Goal: Task Accomplishment & Management: Complete application form

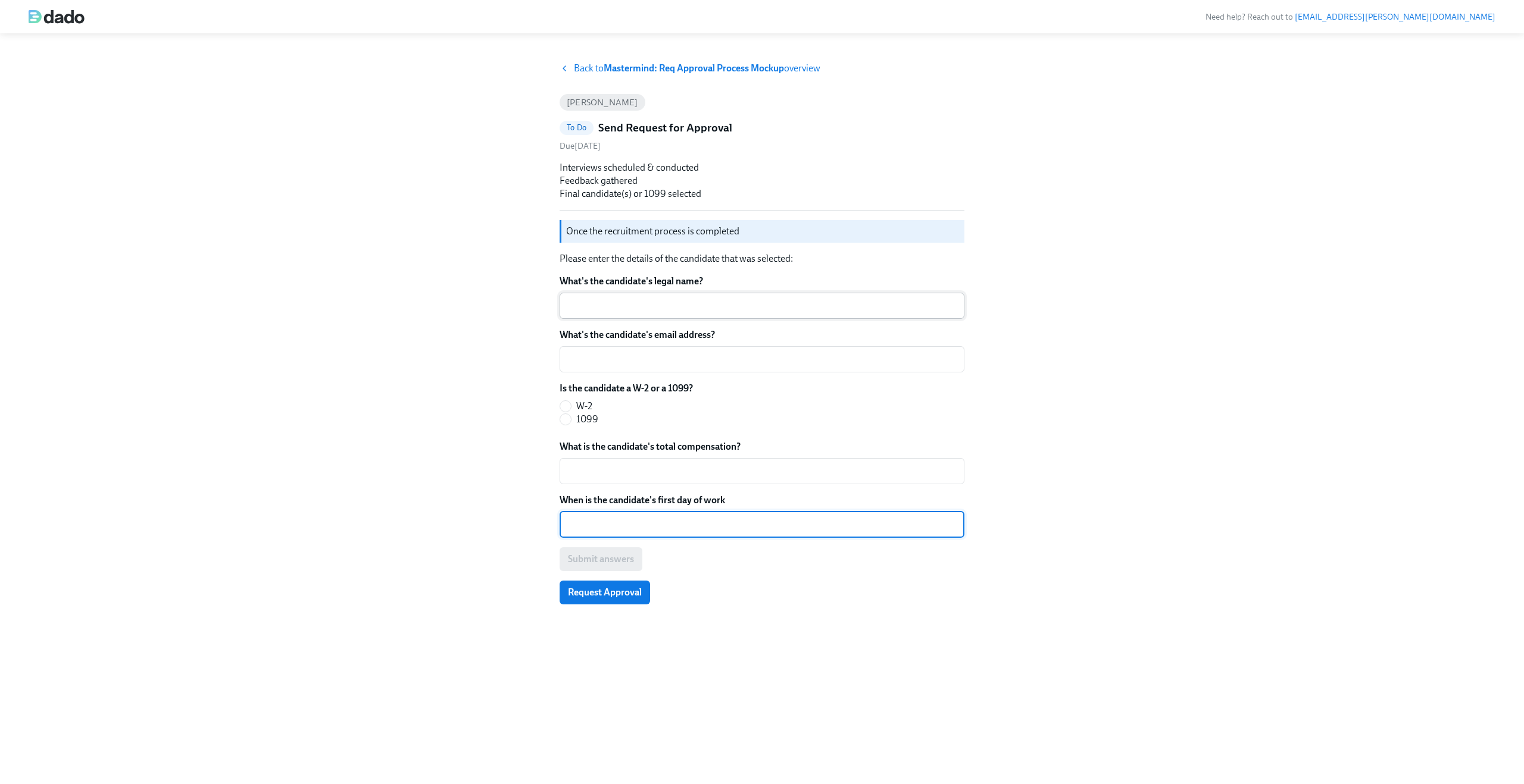
click at [627, 310] on textarea "What's the candidate's legal name?" at bounding box center [762, 305] width 390 height 14
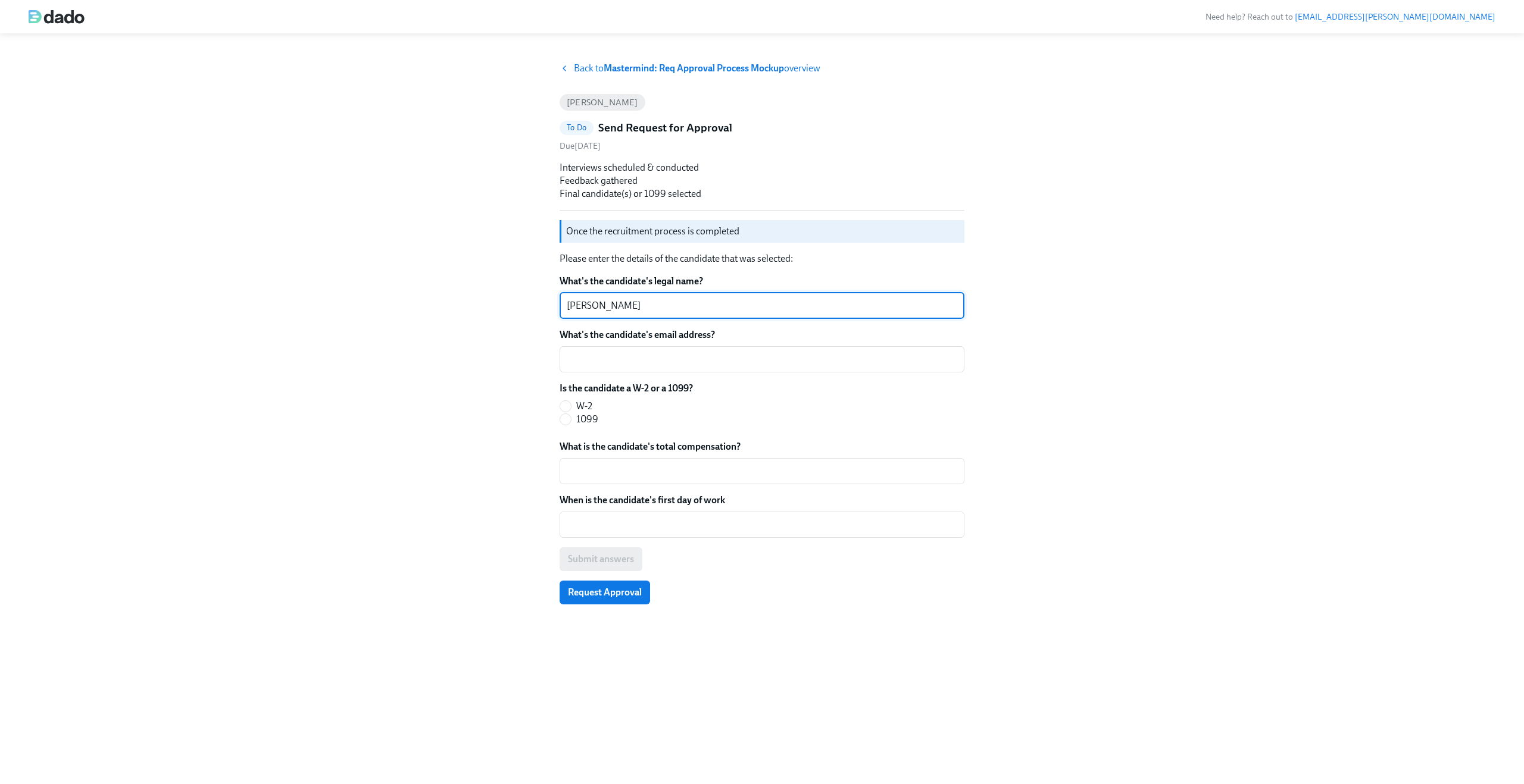
type textarea "[PERSON_NAME]"
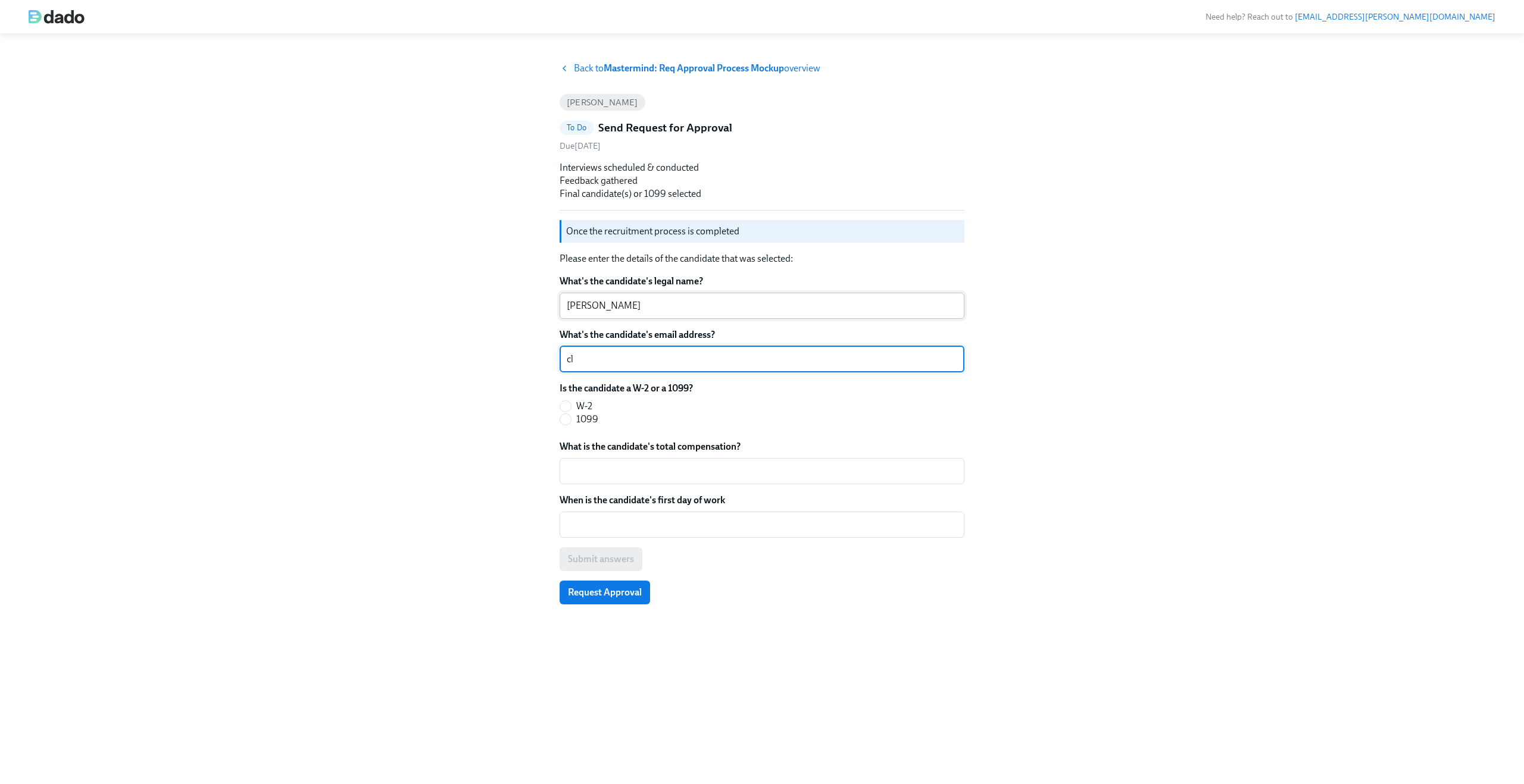
type textarea "c"
paste textarea "claus.meyer+mastermind@dadohr.com"
type textarea "claus.meyer+mastermind@dadohr.com"
click at [564, 405] on input "W-2" at bounding box center [565, 406] width 11 height 11
radio input "true"
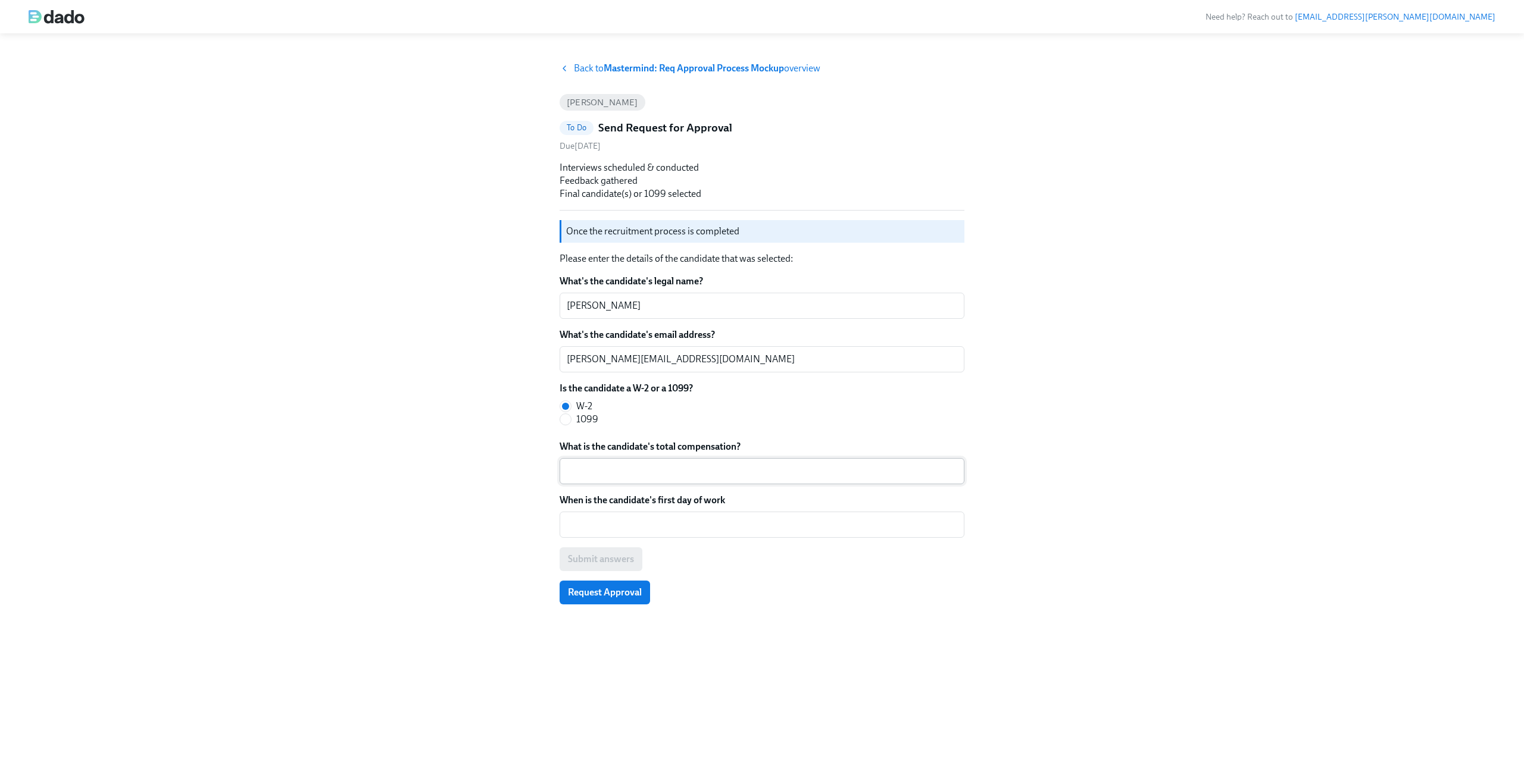
click at [576, 458] on div "x ​" at bounding box center [761, 472] width 404 height 26
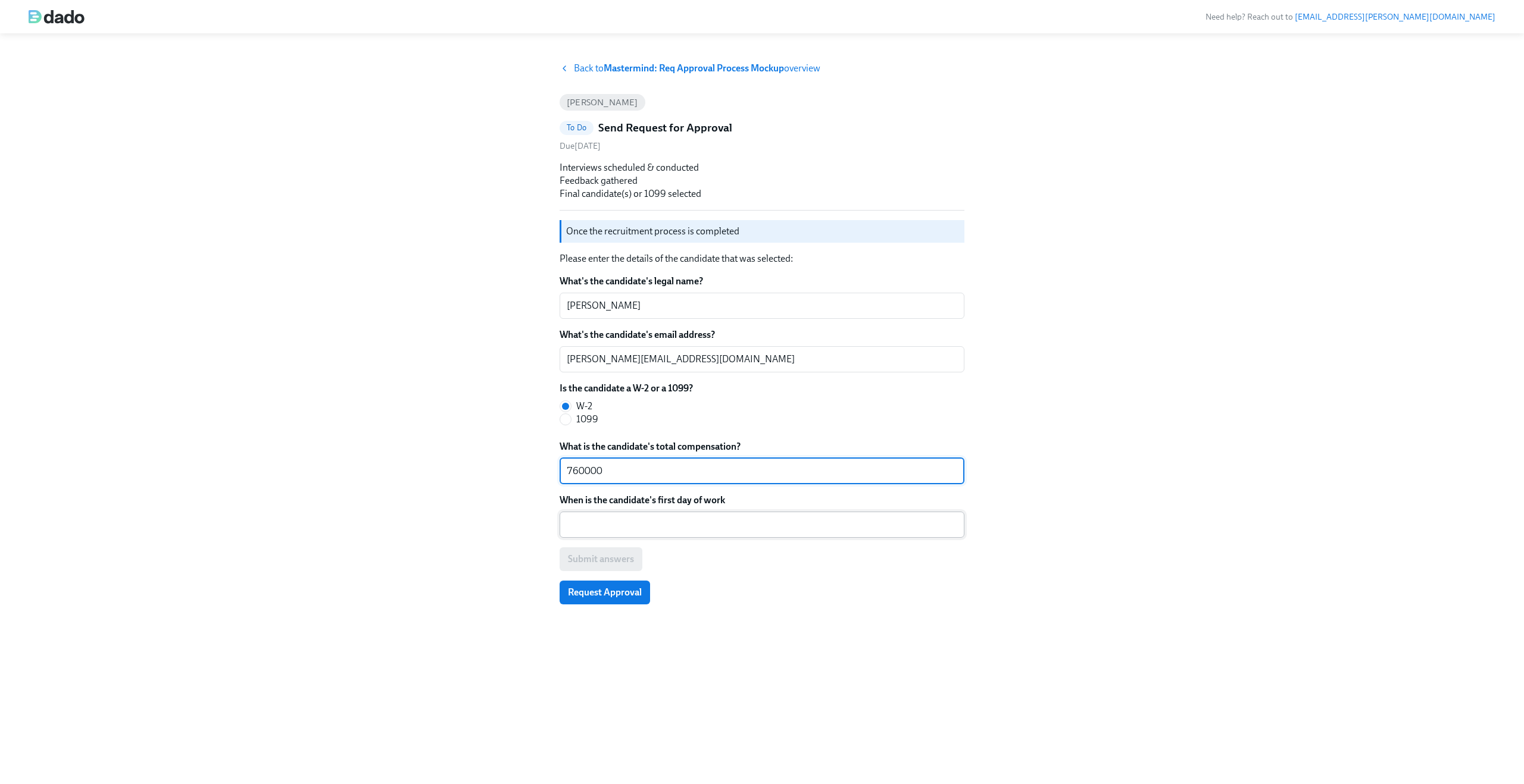
type textarea "760000"
click at [580, 523] on textarea "When is the candidate's first day of work" at bounding box center [762, 524] width 390 height 14
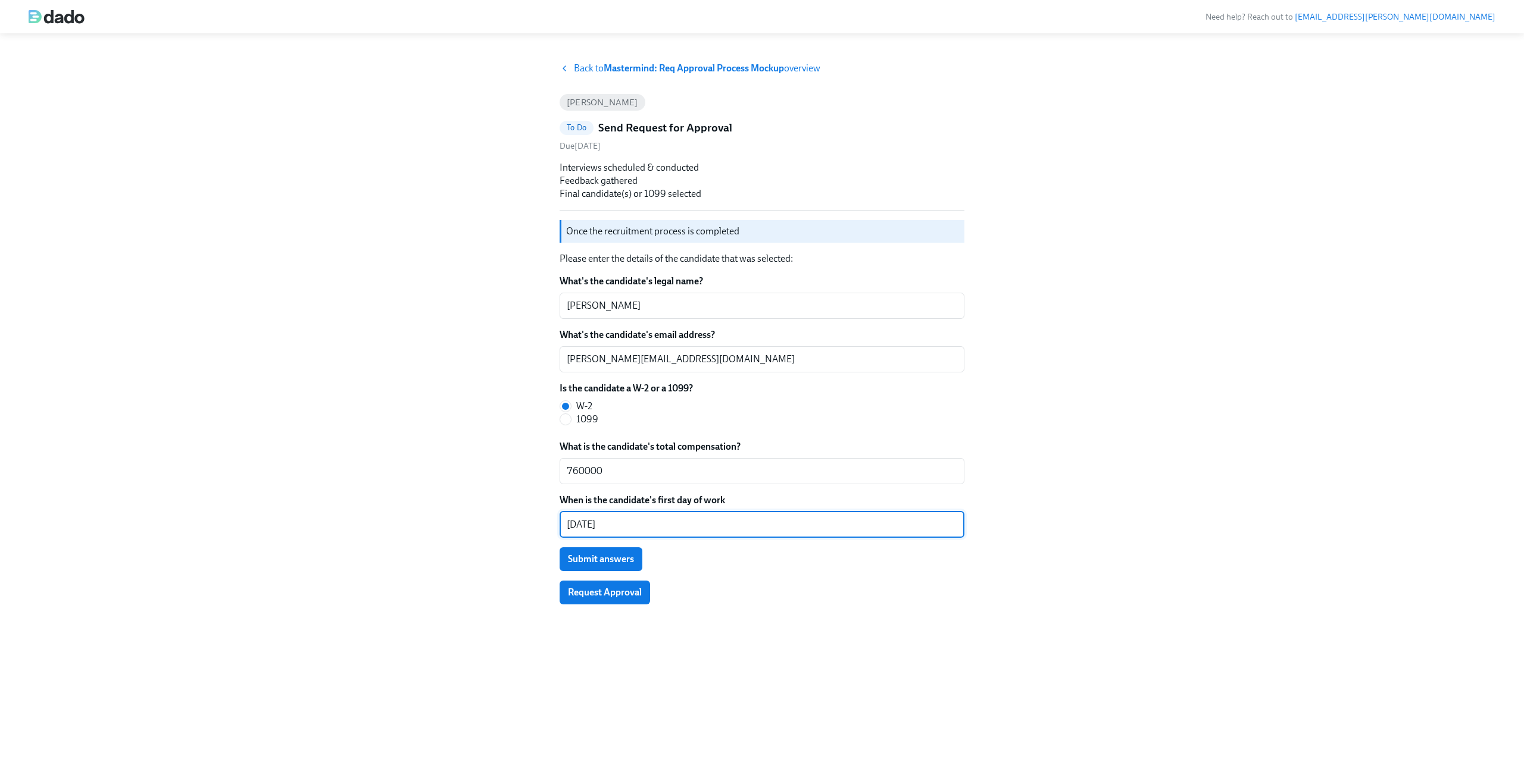
click at [608, 526] on textarea "07/04/2926" at bounding box center [762, 524] width 390 height 14
type textarea "07/04/2026"
click at [696, 576] on div "Interviews scheduled & conducted Feedback gathered Final candidate(s) or 1099 s…" at bounding box center [761, 383] width 404 height 444
click at [613, 558] on span "Submit answers" at bounding box center [600, 559] width 66 height 12
click at [613, 593] on span "Request Approval" at bounding box center [605, 592] width 74 height 12
